Goal: Communication & Community: Participate in discussion

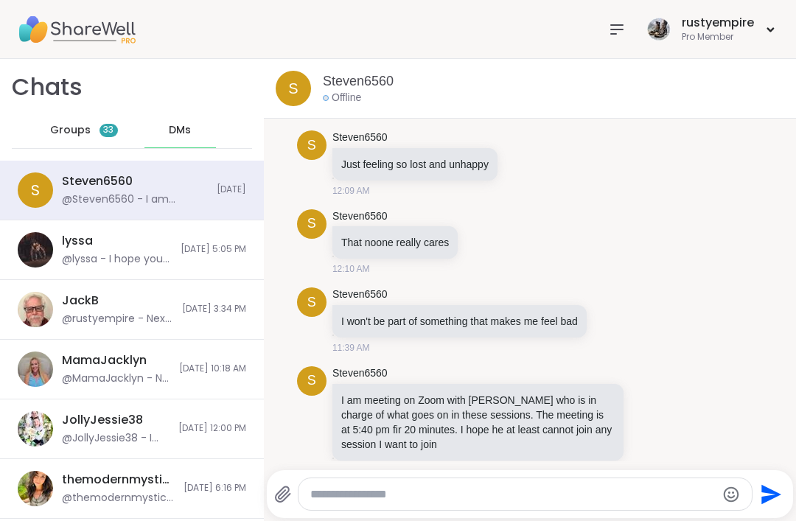
scroll to position [16253, 0]
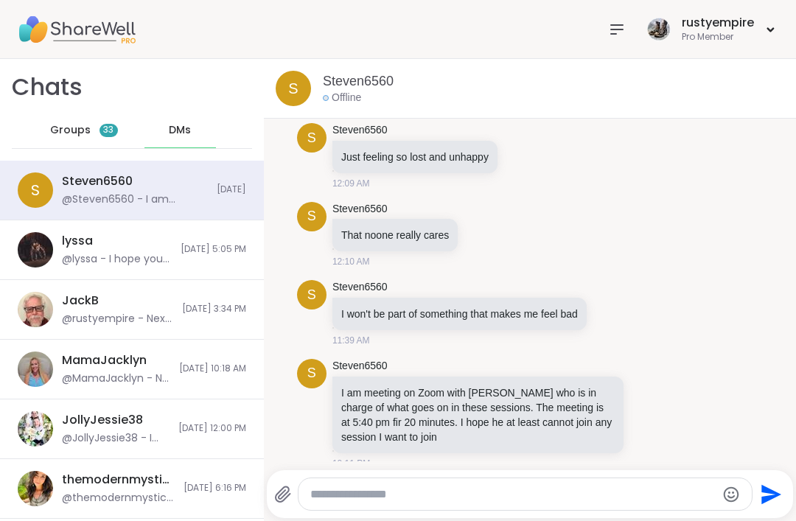
click at [653, 406] on icon at bounding box center [649, 413] width 13 height 15
click at [534, 383] on div "Select Reaction: Heart" at bounding box center [531, 389] width 13 height 13
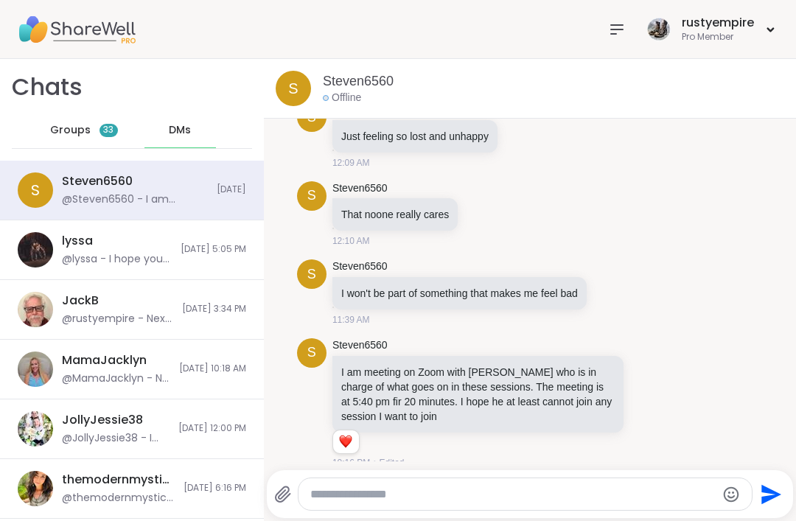
click at [696, 332] on div "S Steven6560 I am meeting on Zoom with [PERSON_NAME] who is in charge of what g…" at bounding box center [530, 404] width 466 height 144
click at [675, 332] on div "S Steven6560 I am meeting on Zoom with [PERSON_NAME] who is in charge of what g…" at bounding box center [530, 404] width 466 height 144
click at [640, 332] on div "S Steven6560 I am meeting on Zoom with [PERSON_NAME] who is in charge of what g…" at bounding box center [530, 404] width 466 height 144
click at [350, 497] on textarea "Type your message" at bounding box center [512, 494] width 405 height 15
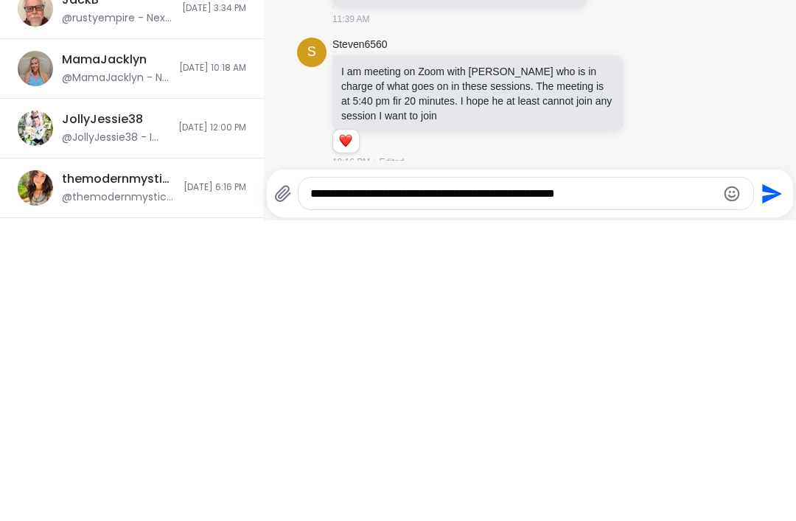
type textarea "**********"
click at [768, 484] on icon "Send" at bounding box center [773, 494] width 20 height 20
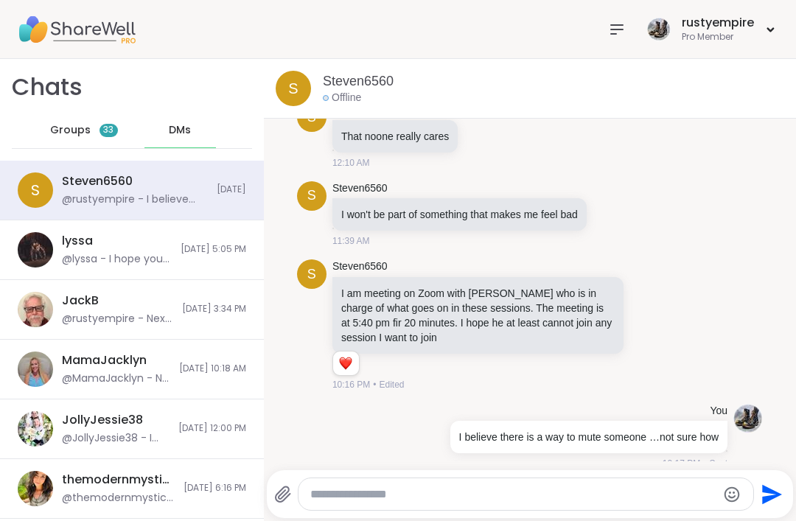
click at [746, 273] on div "S Steven6560 I am meeting on Zoom with [PERSON_NAME] who is in charge of what g…" at bounding box center [530, 326] width 466 height 144
click at [632, 319] on icon at bounding box center [633, 325] width 3 height 12
click at [713, 277] on div "S Steven6560 I am meeting on Zoom with [PERSON_NAME] who is in charge of what g…" at bounding box center [530, 326] width 466 height 144
click at [633, 320] on icon at bounding box center [633, 325] width 1 height 10
click at [634, 339] on icon at bounding box center [633, 345] width 13 height 13
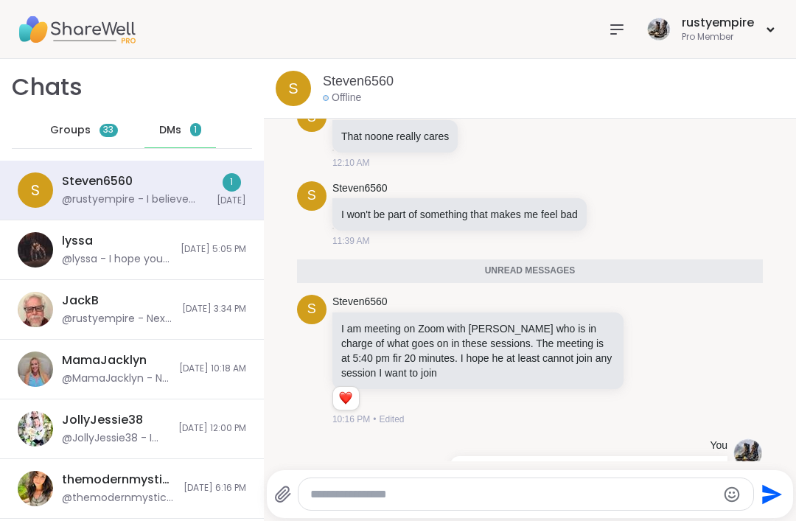
click at [630, 352] on div at bounding box center [632, 361] width 13 height 18
click at [615, 374] on icon at bounding box center [615, 381] width 15 height 15
click at [706, 317] on div "S Steven6560 I am meeting on Zoom with [PERSON_NAME] who is in charge of what g…" at bounding box center [530, 361] width 466 height 144
click at [632, 354] on icon at bounding box center [633, 360] width 3 height 12
click at [653, 374] on icon at bounding box center [650, 381] width 15 height 15
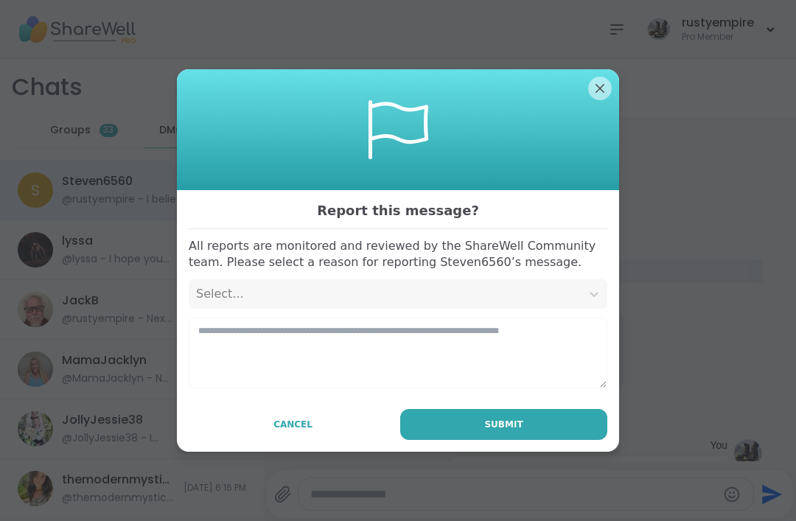
click at [290, 435] on button "Cancel" at bounding box center [293, 424] width 209 height 31
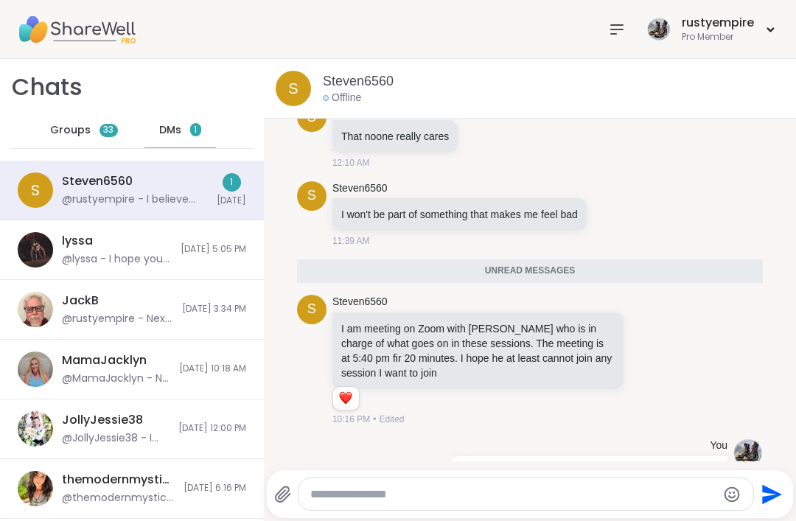
click at [732, 315] on div "S Steven6560 I am meeting on Zoom with [PERSON_NAME] who is in charge of what g…" at bounding box center [530, 361] width 466 height 144
click at [729, 327] on div "S Steven6560 I am meeting on Zoom with [PERSON_NAME] who is in charge of what g…" at bounding box center [530, 361] width 466 height 144
click at [57, 136] on span "Groups" at bounding box center [70, 130] width 41 height 15
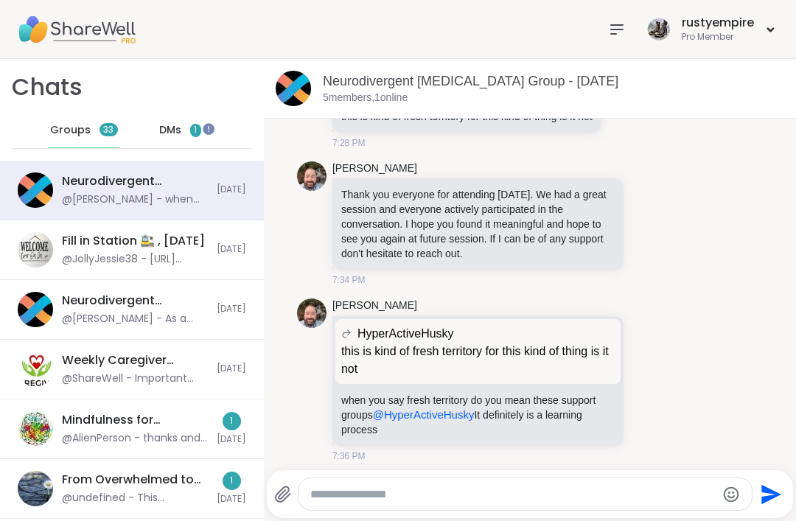
click at [173, 127] on span "DMs" at bounding box center [170, 130] width 22 height 15
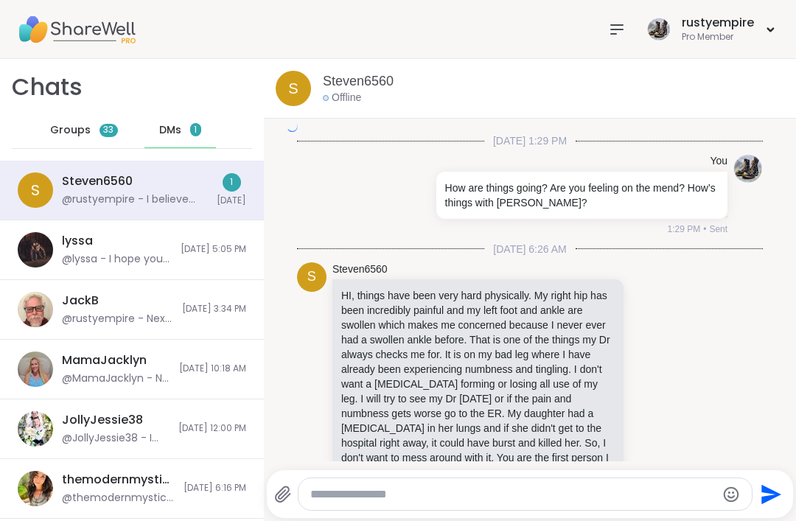
click at [178, 130] on span "DMs" at bounding box center [170, 130] width 22 height 15
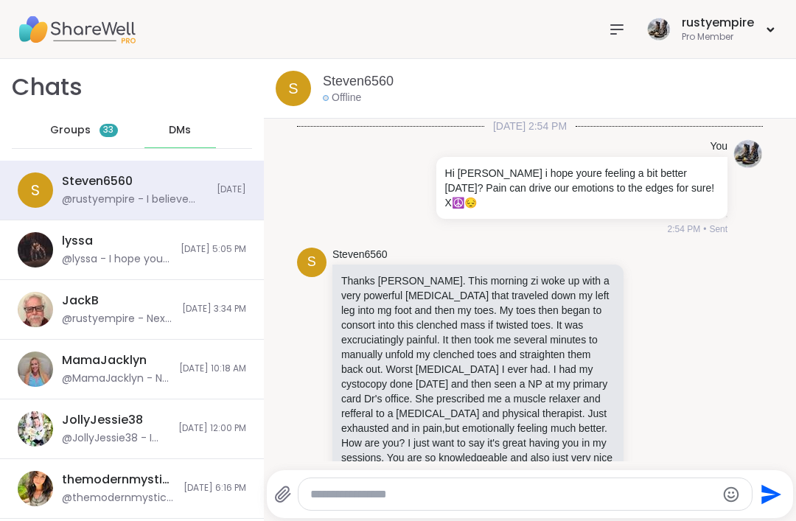
click at [59, 196] on div "S Steven6560 @rustyempire - I believe there is a way to mute someone …not sure …" at bounding box center [132, 191] width 264 height 60
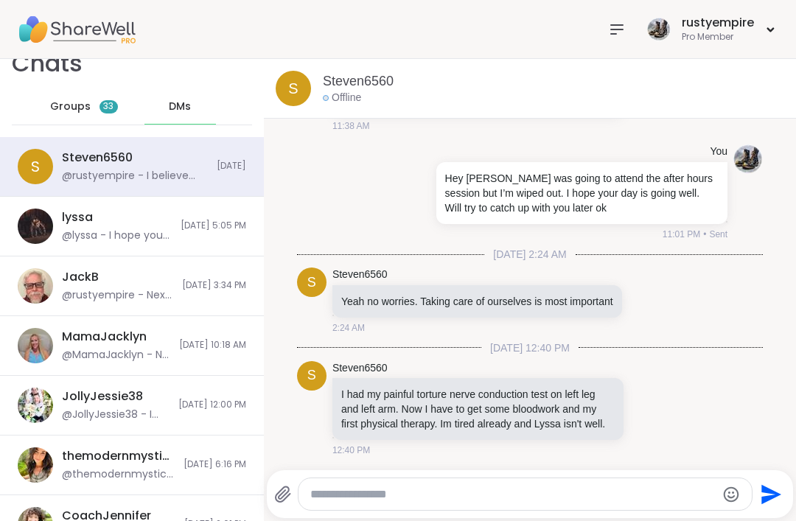
scroll to position [28, 0]
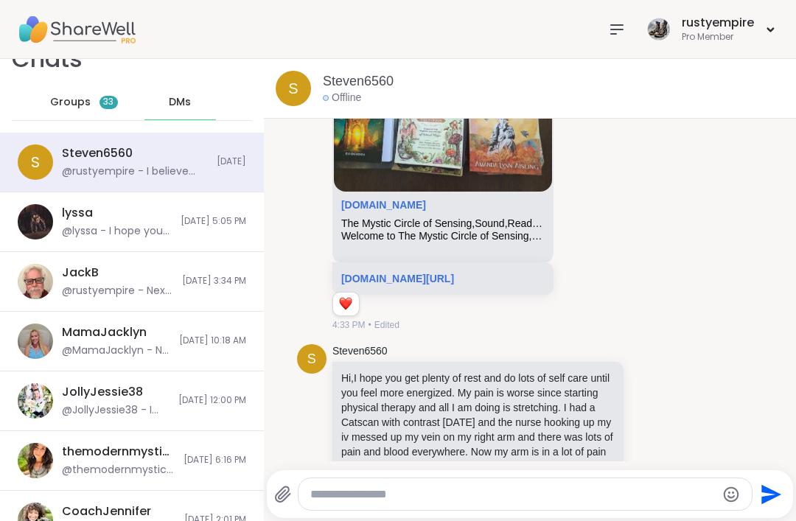
click at [60, 162] on div "S Steven6560 @rustyempire - I believe there is a way to mute someone …not sure …" at bounding box center [132, 163] width 264 height 60
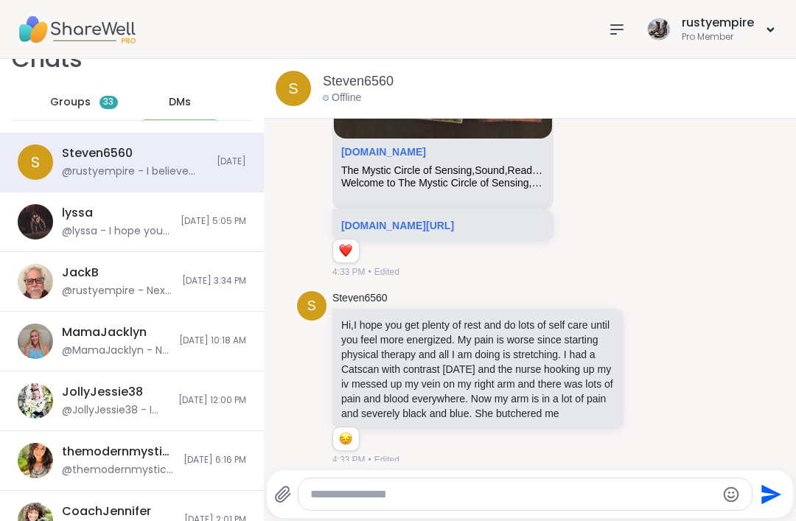
click at [59, 162] on div "S Steven6560 @rustyempire - I believe there is a way to mute someone …not sure …" at bounding box center [132, 163] width 264 height 60
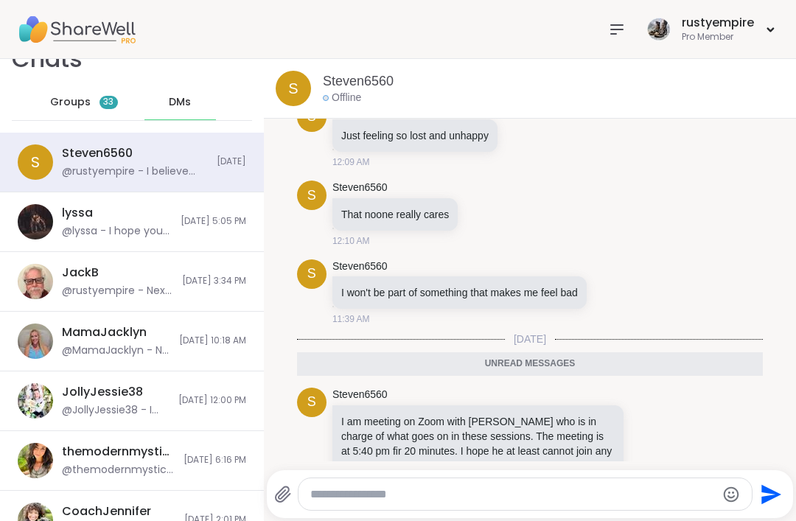
scroll to position [28345, 0]
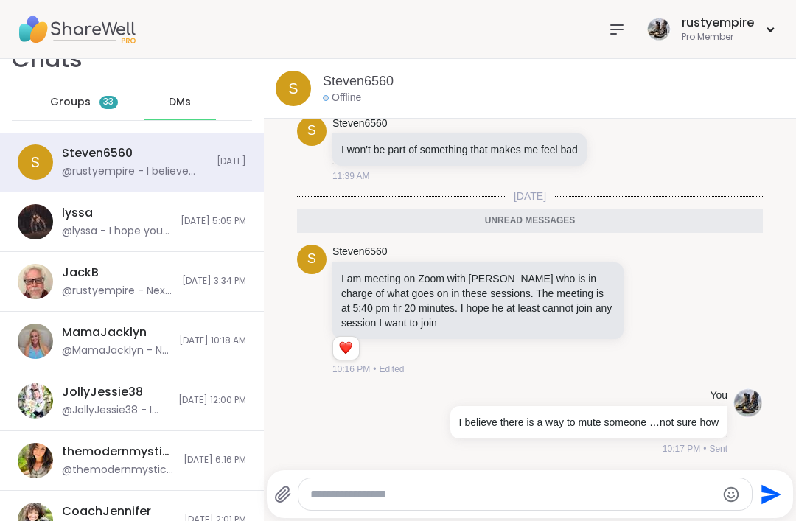
click at [383, 494] on textarea "Type your message" at bounding box center [512, 494] width 405 height 15
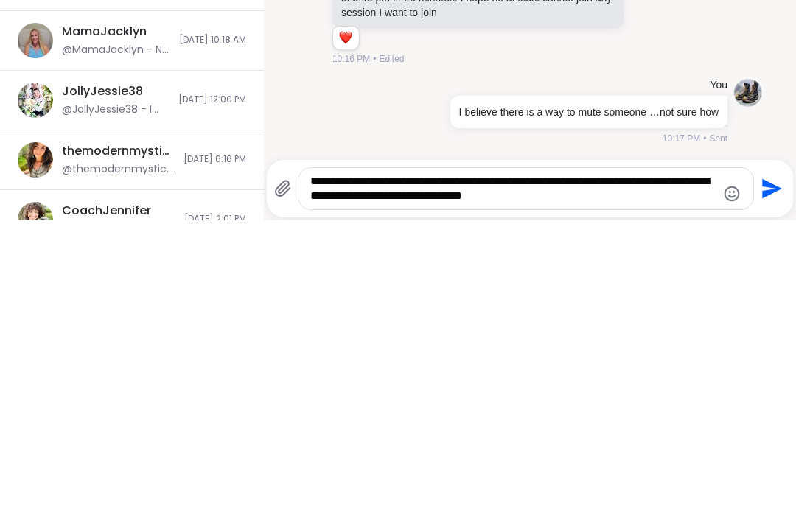
type textarea "**********"
click at [489, 475] on textarea "**********" at bounding box center [512, 489] width 405 height 29
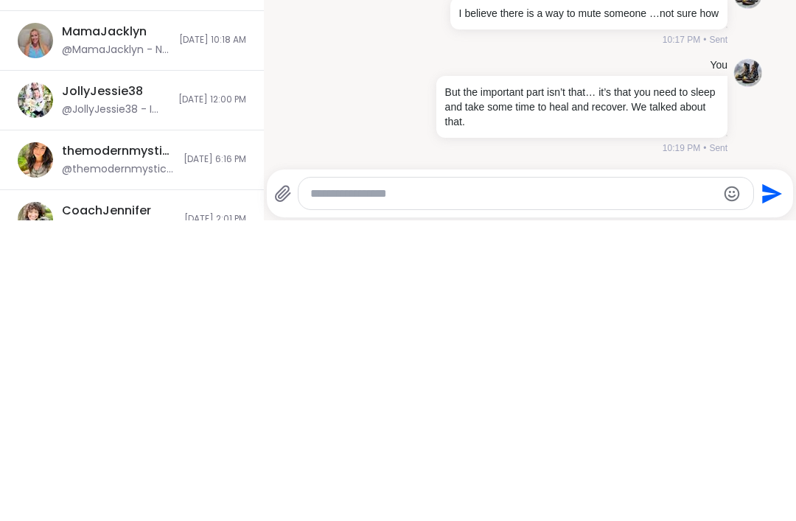
scroll to position [28418, 0]
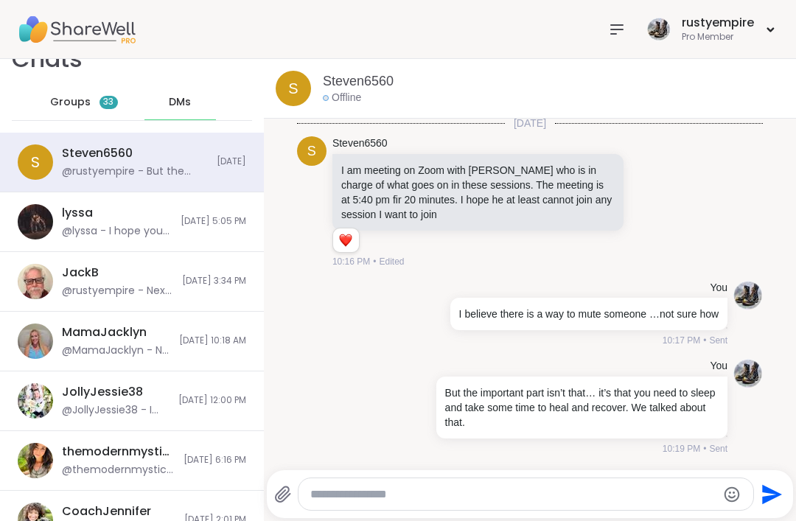
click at [332, 500] on textarea "Type your message" at bounding box center [512, 494] width 405 height 15
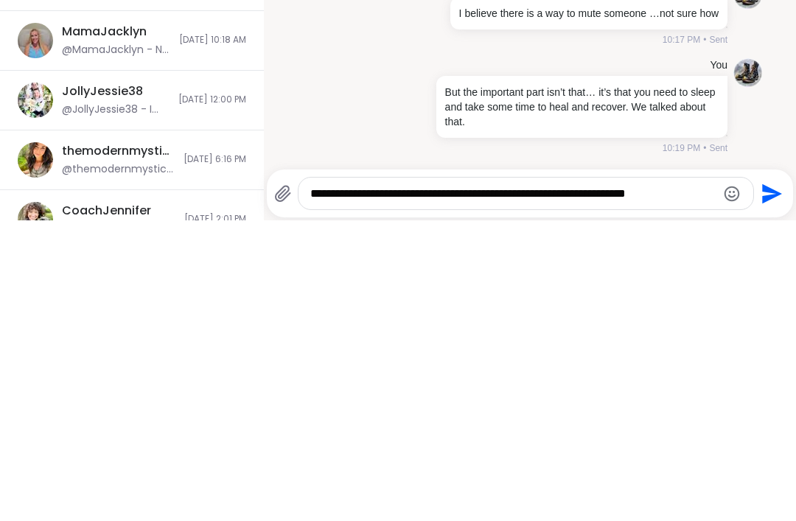
type textarea "**********"
click at [770, 484] on icon "Send" at bounding box center [773, 494] width 20 height 20
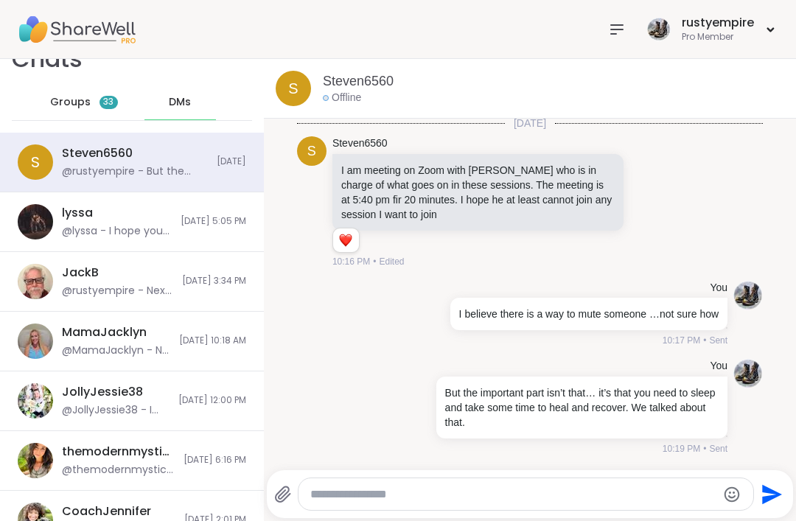
scroll to position [28511, 0]
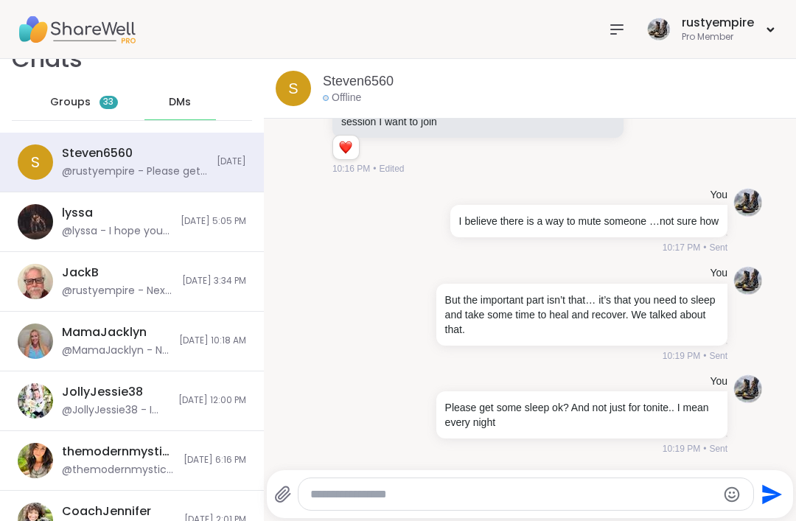
click at [91, 240] on div "lyssa @lyssa - I hope your head gets better thank you for checking and letting …" at bounding box center [132, 222] width 264 height 60
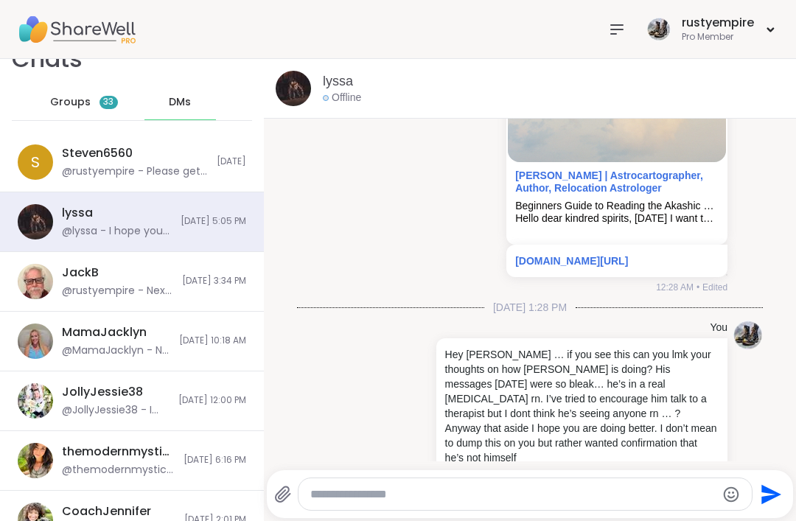
scroll to position [1660, 0]
click at [62, 96] on span "Groups" at bounding box center [70, 102] width 41 height 15
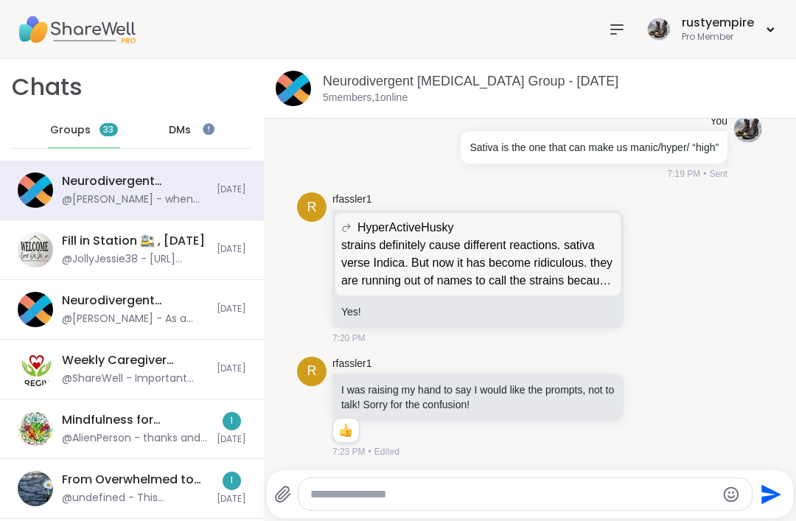
scroll to position [3178, 0]
